Goal: Task Accomplishment & Management: Complete application form

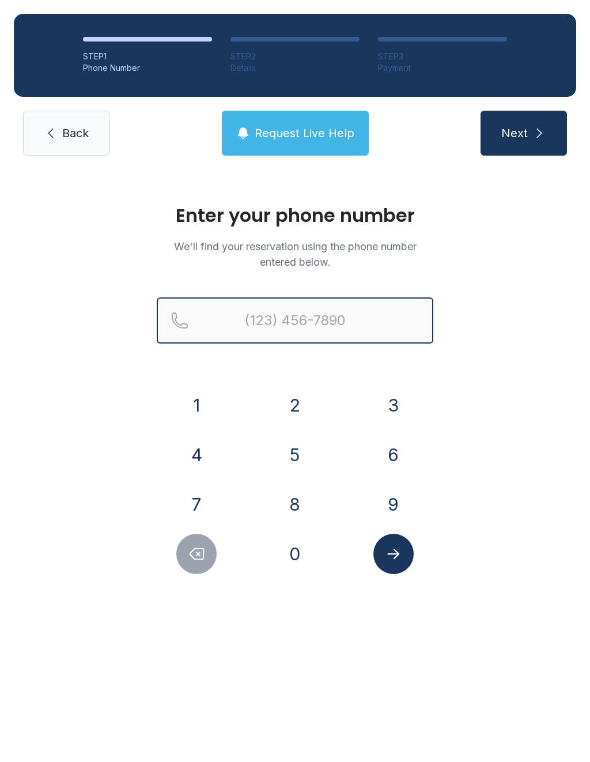
click at [329, 311] on input "Reservation phone number" at bounding box center [295, 321] width 277 height 46
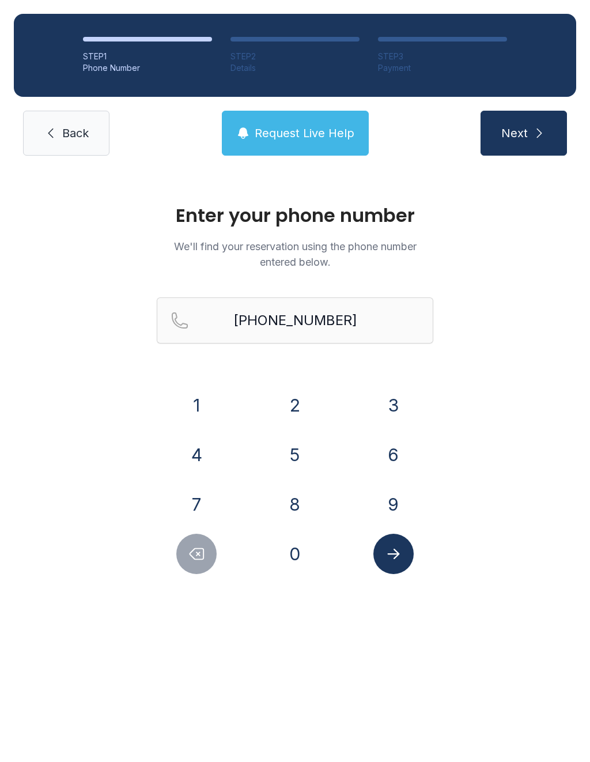
click at [522, 123] on button "Next" at bounding box center [524, 133] width 86 height 45
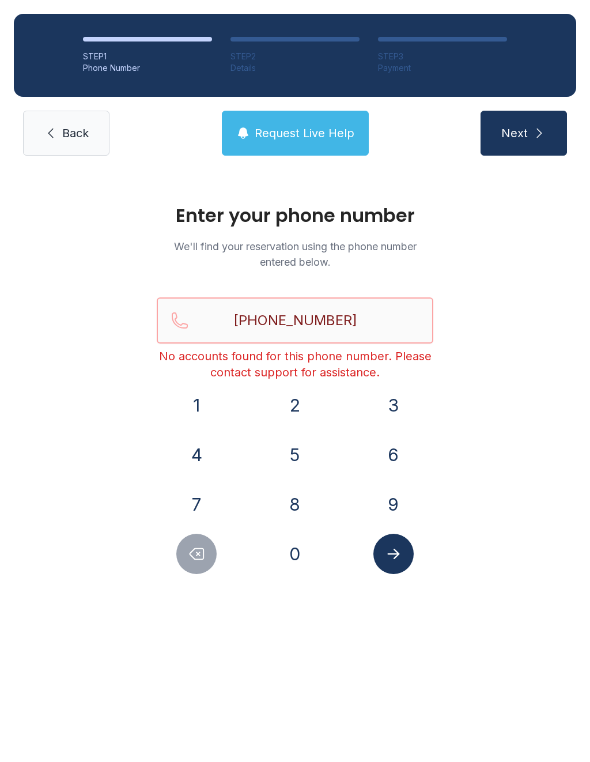
click at [367, 329] on input "[PHONE_NUMBER]" at bounding box center [295, 321] width 277 height 46
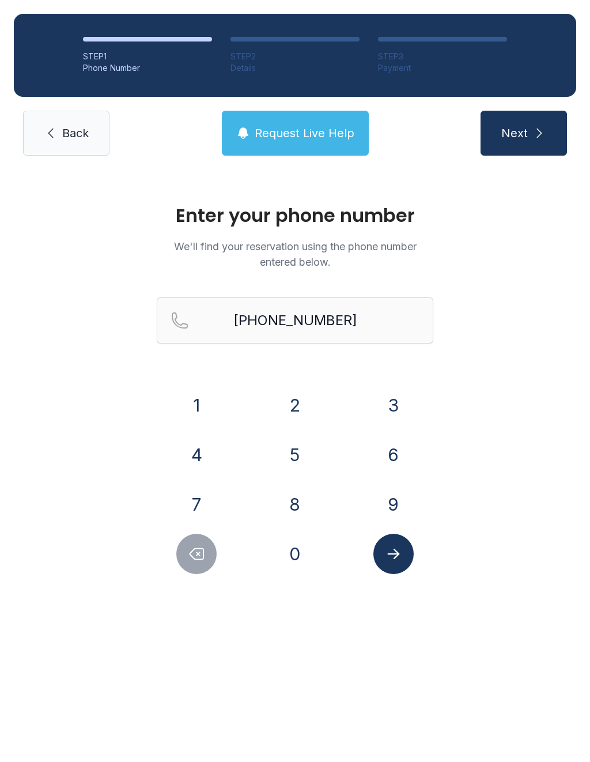
click at [538, 141] on button "Next" at bounding box center [524, 133] width 86 height 45
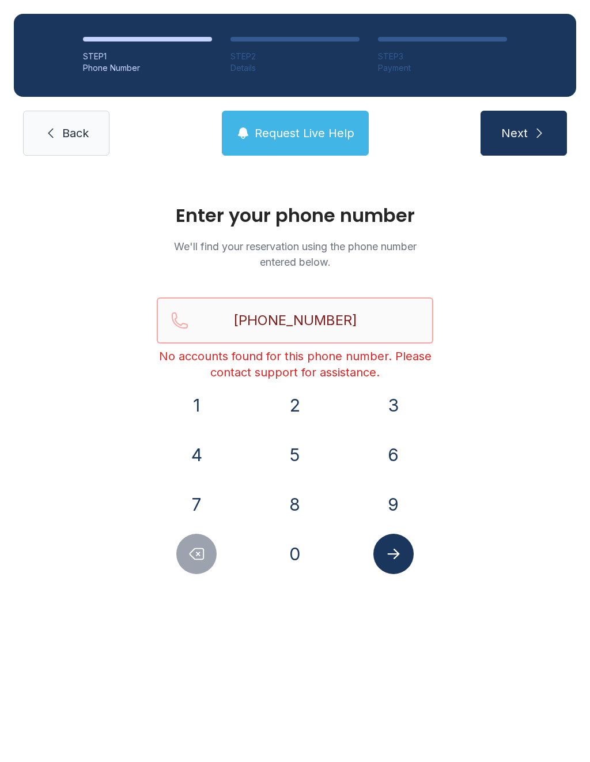
click at [228, 322] on input "[PHONE_NUMBER]" at bounding box center [295, 321] width 277 height 46
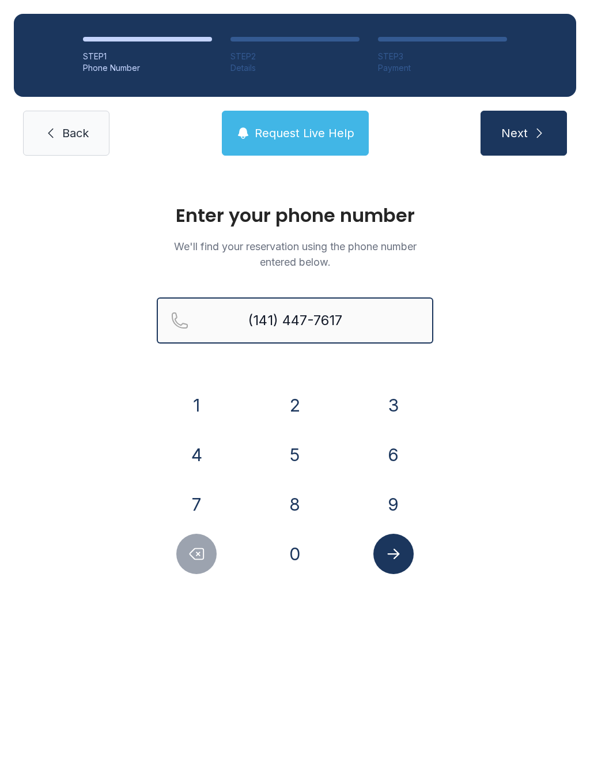
click at [373, 330] on input "(141) 447-7617" at bounding box center [295, 321] width 277 height 46
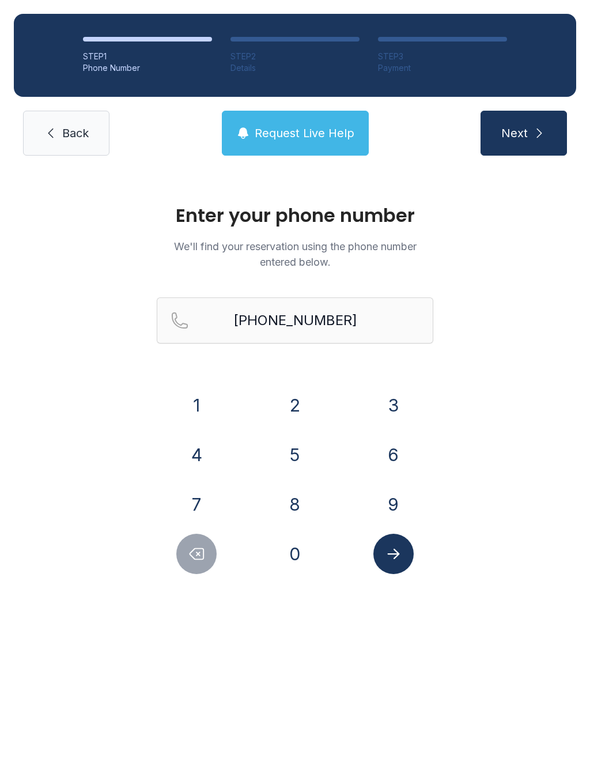
click at [529, 131] on button "Next" at bounding box center [524, 133] width 86 height 45
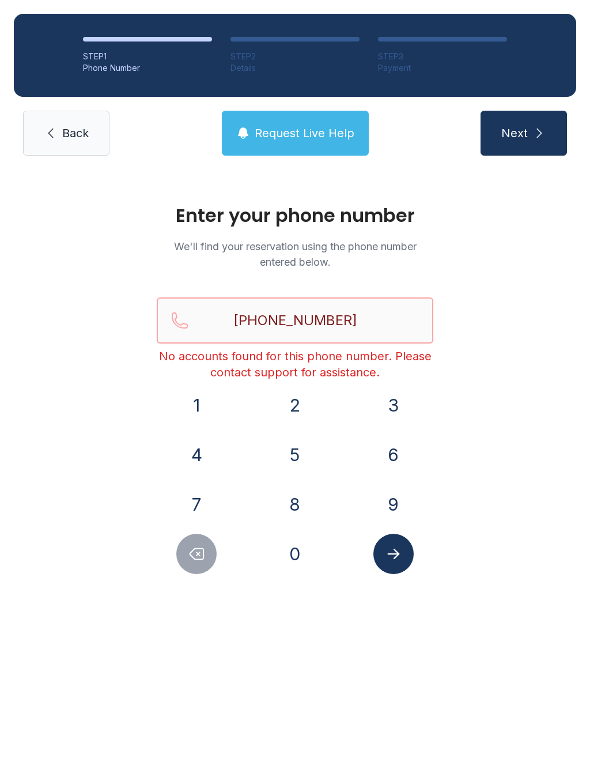
click at [394, 317] on input "[PHONE_NUMBER]" at bounding box center [295, 321] width 277 height 46
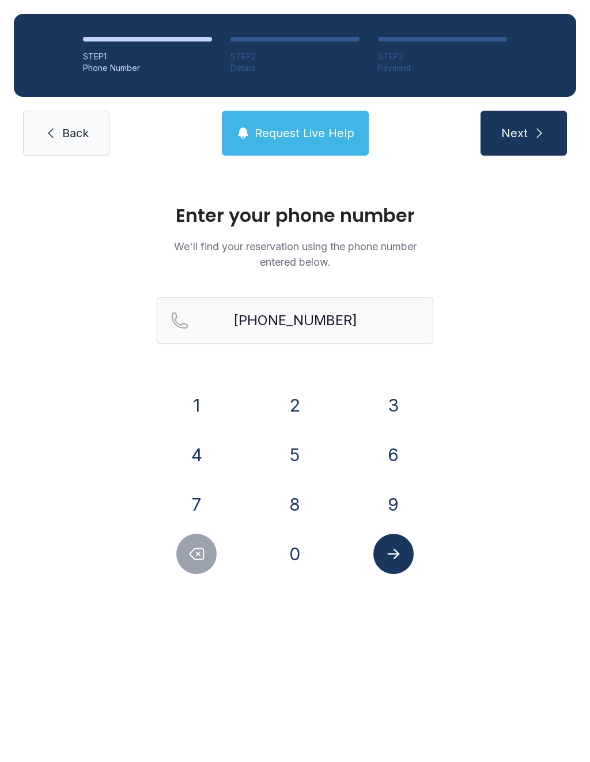
click at [529, 136] on button "Next" at bounding box center [524, 133] width 86 height 45
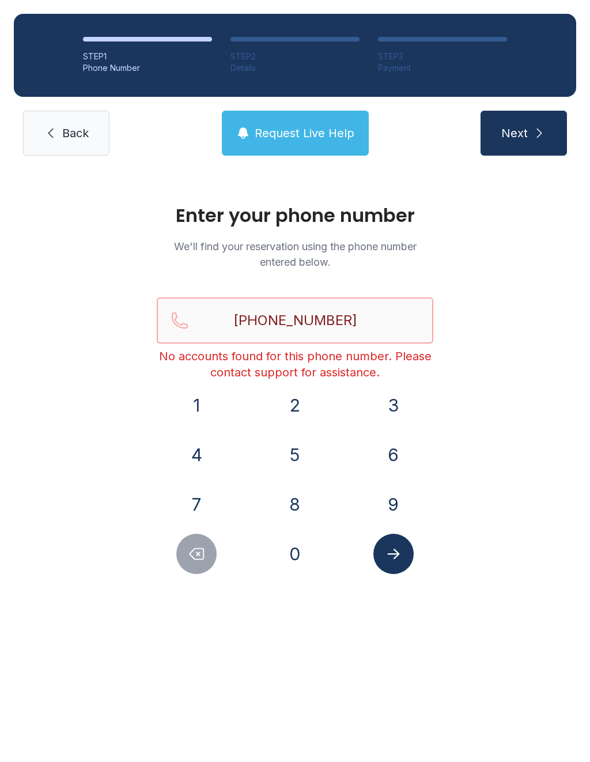
click at [243, 318] on input "[PHONE_NUMBER]" at bounding box center [295, 321] width 277 height 46
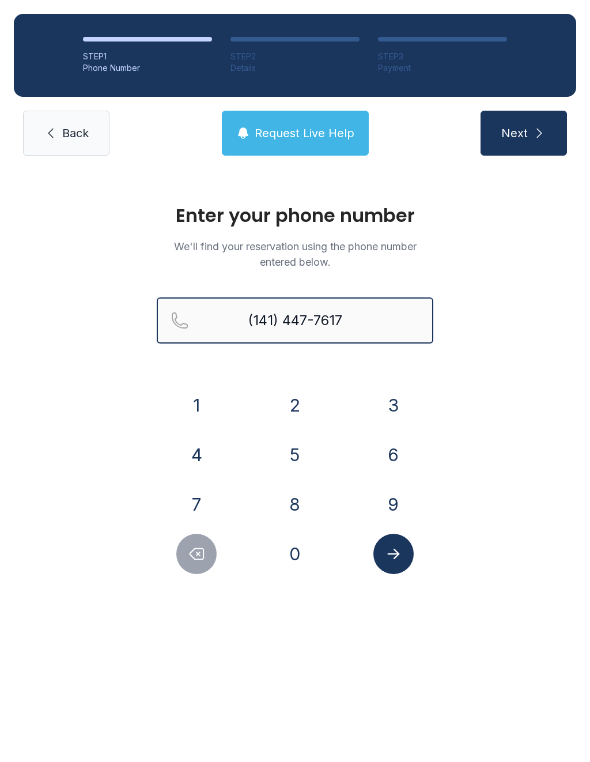
click at [380, 318] on input "(141) 447-7617" at bounding box center [295, 321] width 277 height 46
type input "[PHONE_NUMBER]"
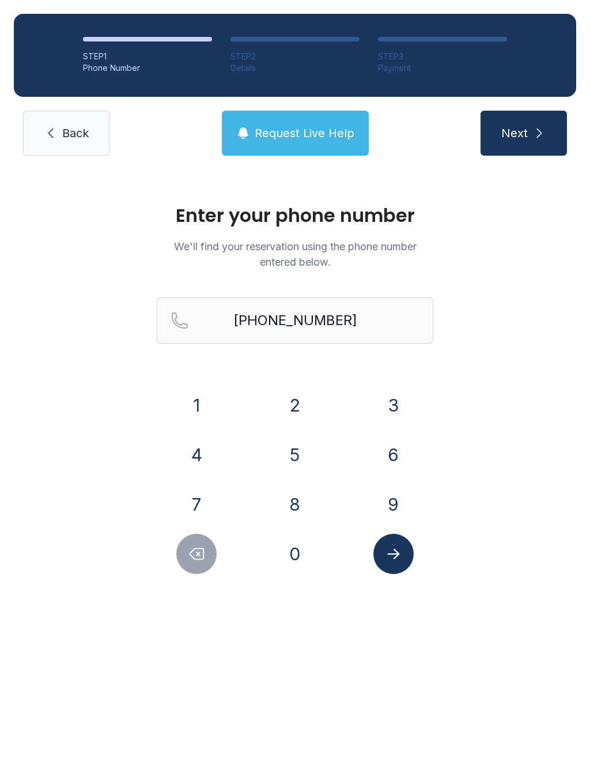
click at [531, 146] on button "Next" at bounding box center [524, 133] width 86 height 45
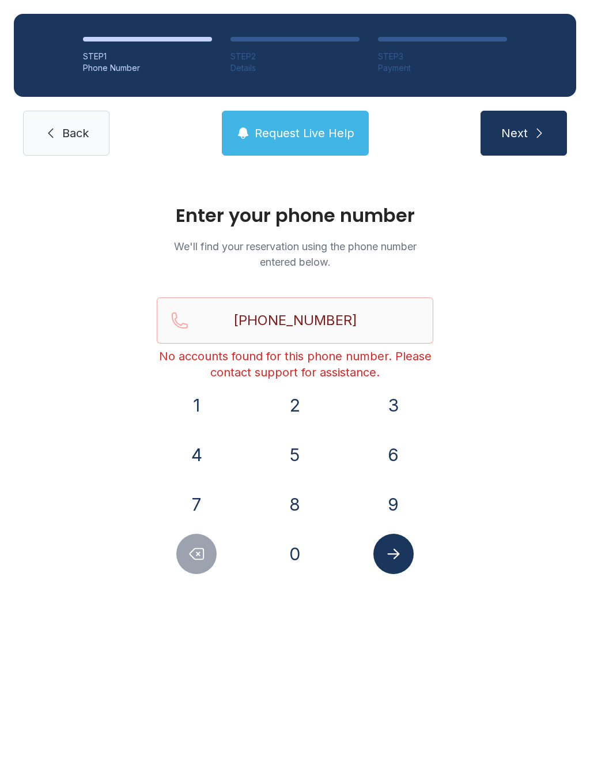
click at [81, 144] on link "Back" at bounding box center [66, 133] width 86 height 45
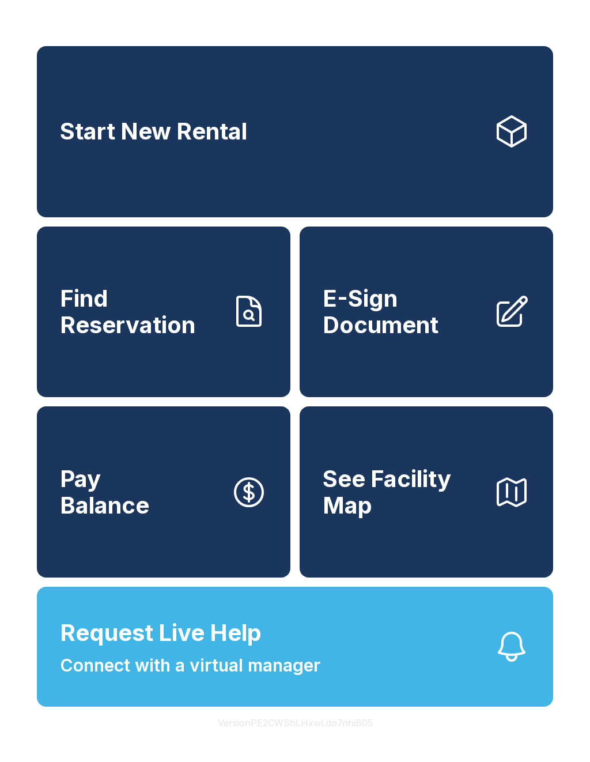
click at [182, 321] on span "Find Reservation" at bounding box center [140, 311] width 161 height 52
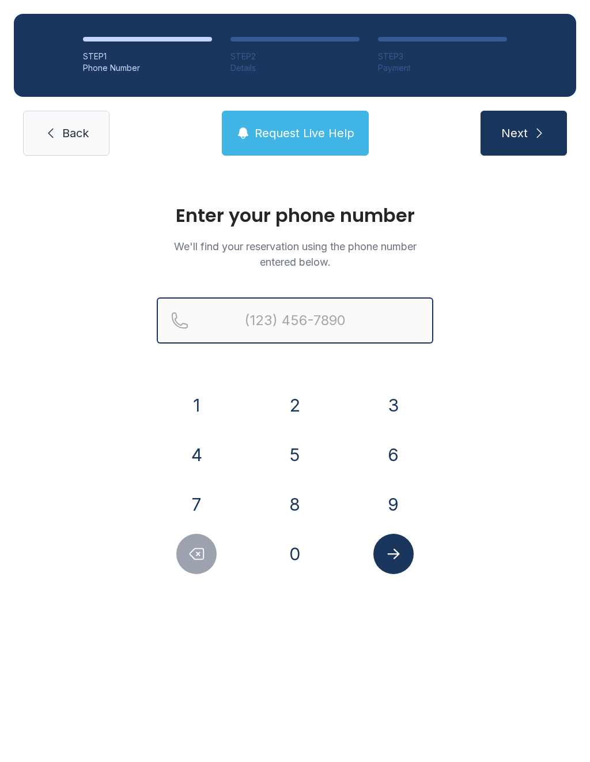
click at [333, 316] on input "Reservation phone number" at bounding box center [295, 321] width 277 height 46
type input "[PHONE_NUMBER]"
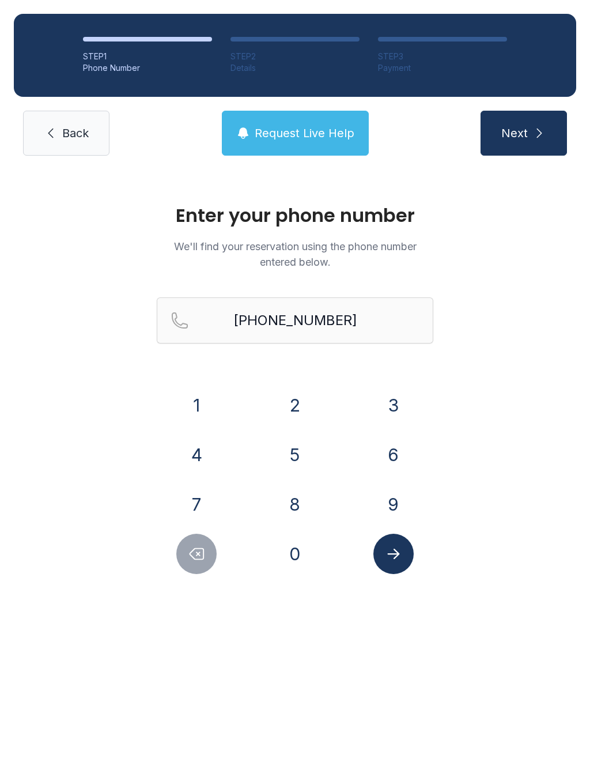
click at [522, 140] on span "Next" at bounding box center [515, 133] width 27 height 16
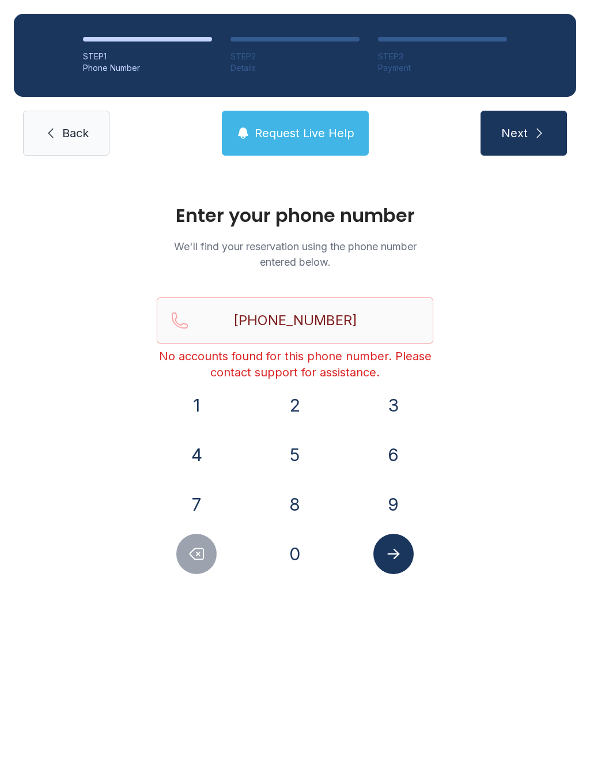
click at [72, 138] on span "Back" at bounding box center [75, 133] width 27 height 16
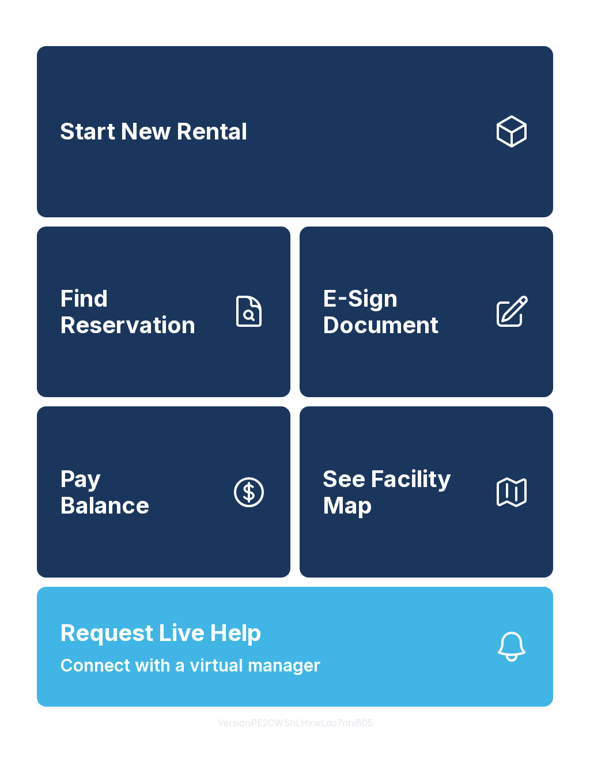
click at [406, 328] on span "E-Sign Document" at bounding box center [403, 311] width 161 height 52
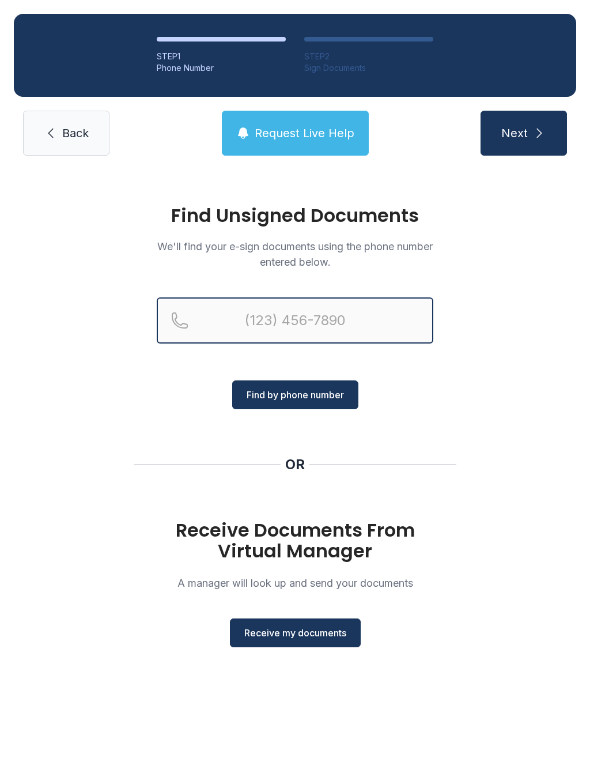
click at [323, 312] on input "Reservation phone number" at bounding box center [295, 321] width 277 height 46
type input "("
click at [90, 134] on link "Back" at bounding box center [66, 133] width 86 height 45
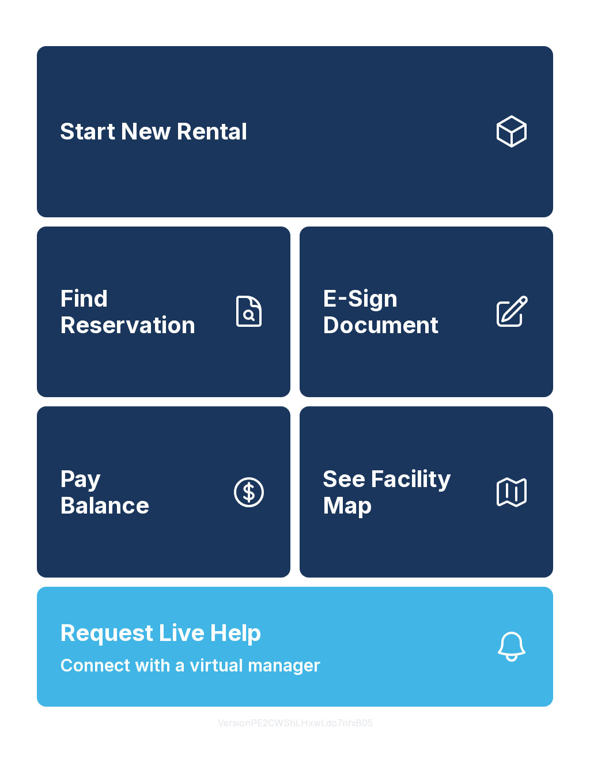
click at [431, 338] on span "E-Sign Document" at bounding box center [403, 311] width 161 height 52
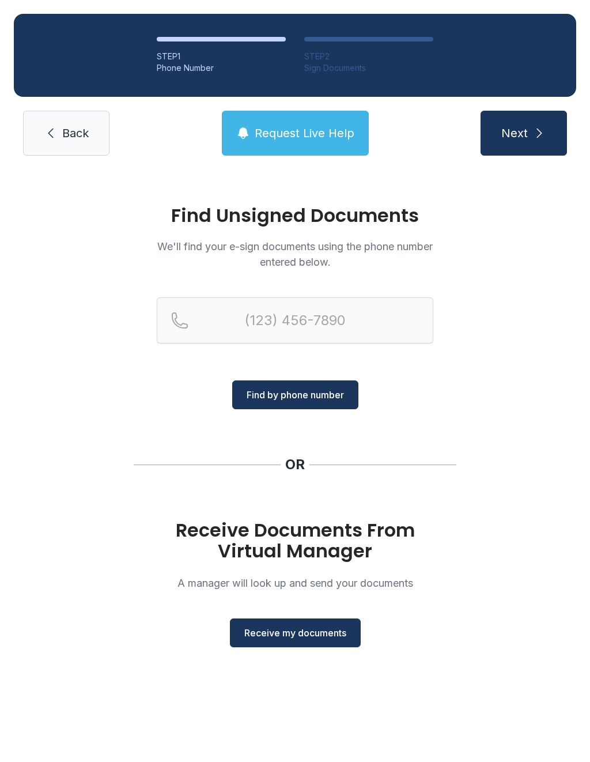
click at [311, 631] on span "Receive my documents" at bounding box center [295, 633] width 102 height 14
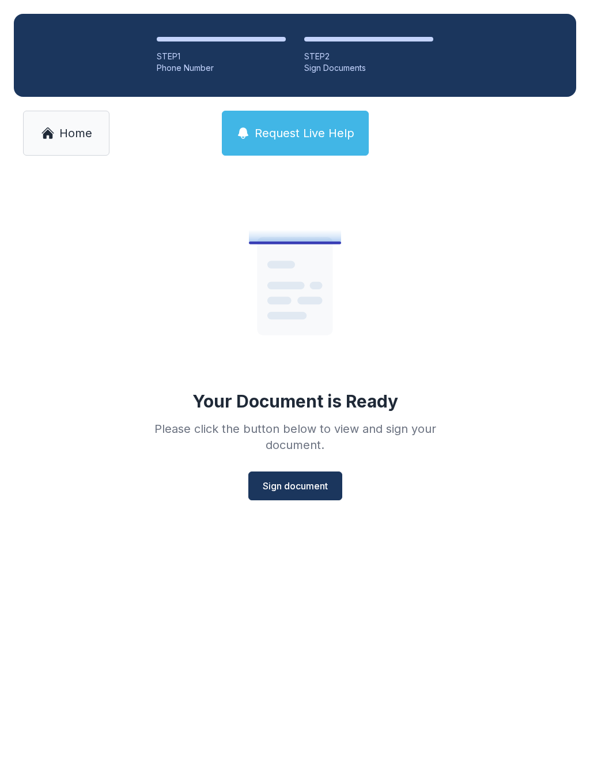
click at [312, 480] on span "Sign document" at bounding box center [295, 486] width 65 height 14
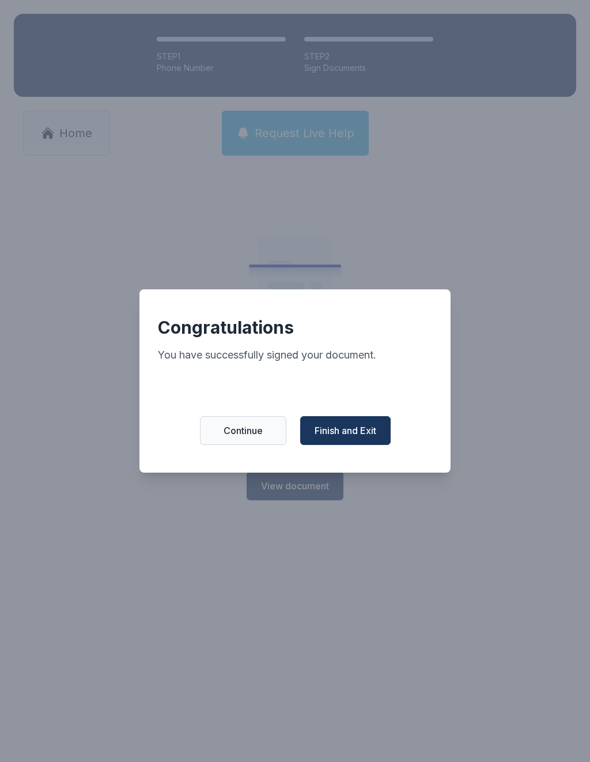
click at [334, 435] on span "Finish and Exit" at bounding box center [346, 431] width 62 height 14
